Goal: Task Accomplishment & Management: Complete application form

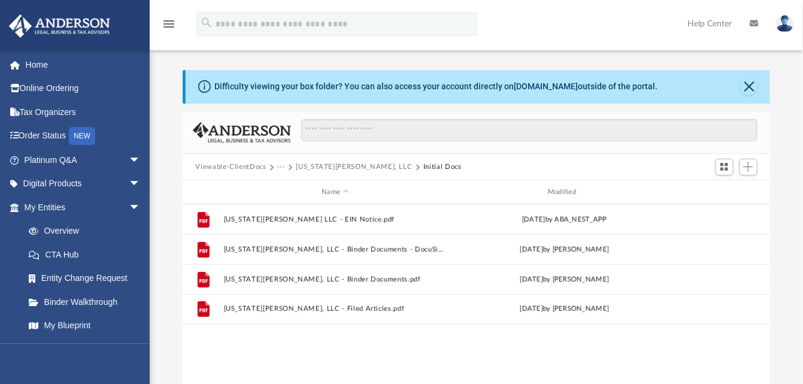
click at [77, 212] on link "My Entities arrow_drop_down" at bounding box center [83, 207] width 150 height 24
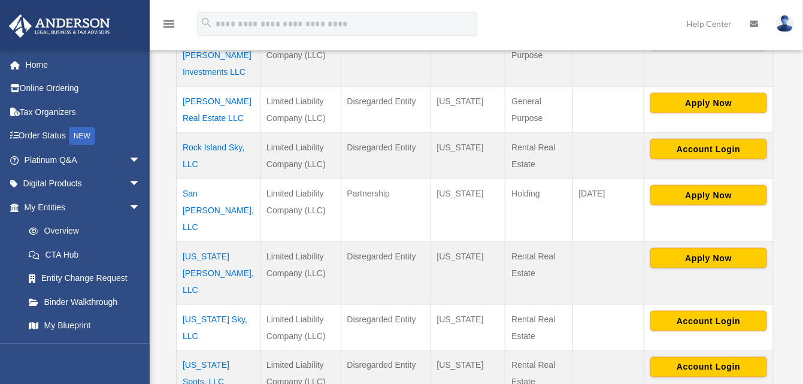
scroll to position [479, 0]
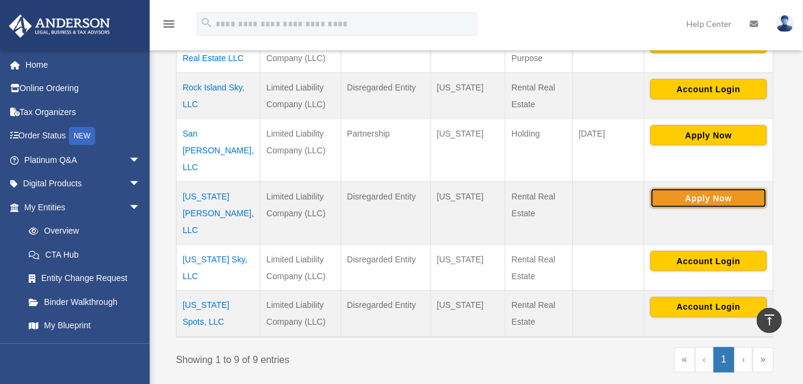
click at [716, 188] on button "Apply Now" at bounding box center [708, 198] width 117 height 20
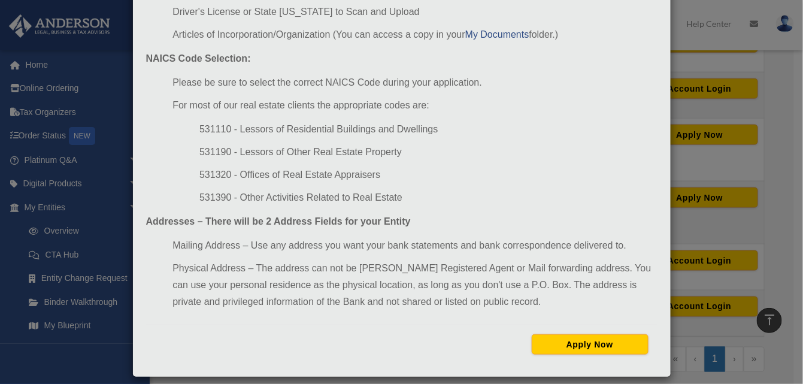
scroll to position [165, 0]
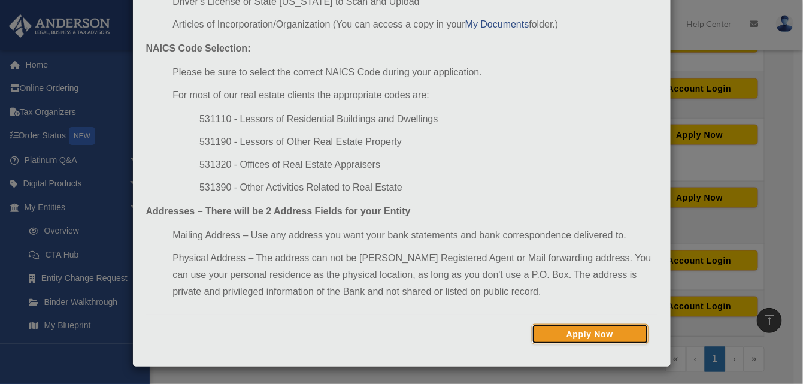
click at [593, 328] on button "Apply Now" at bounding box center [590, 334] width 117 height 20
